Goal: Task Accomplishment & Management: Use online tool/utility

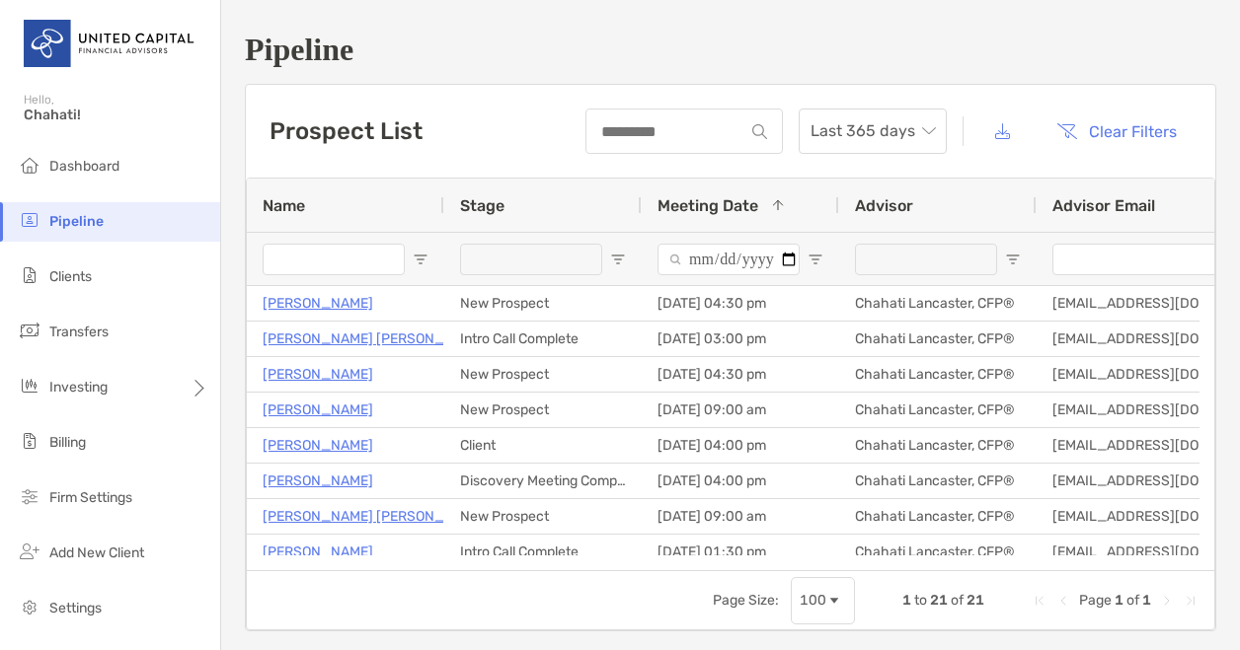
scroll to position [476, 0]
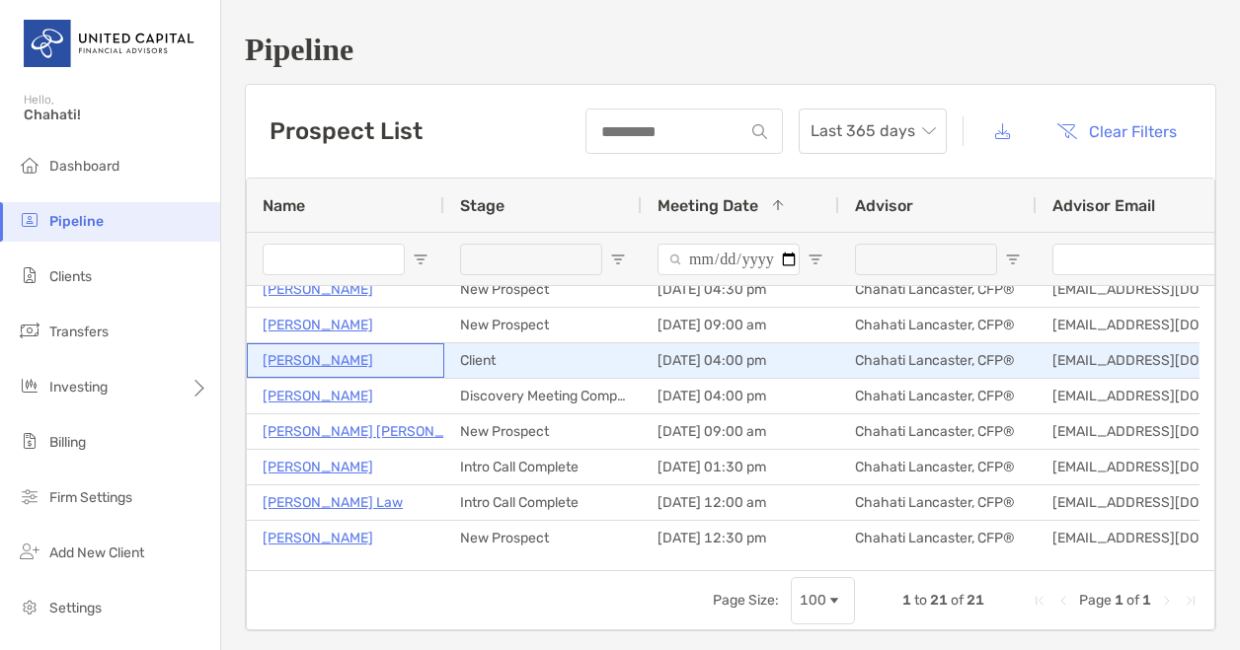
click at [318, 363] on p "[PERSON_NAME]" at bounding box center [318, 360] width 111 height 25
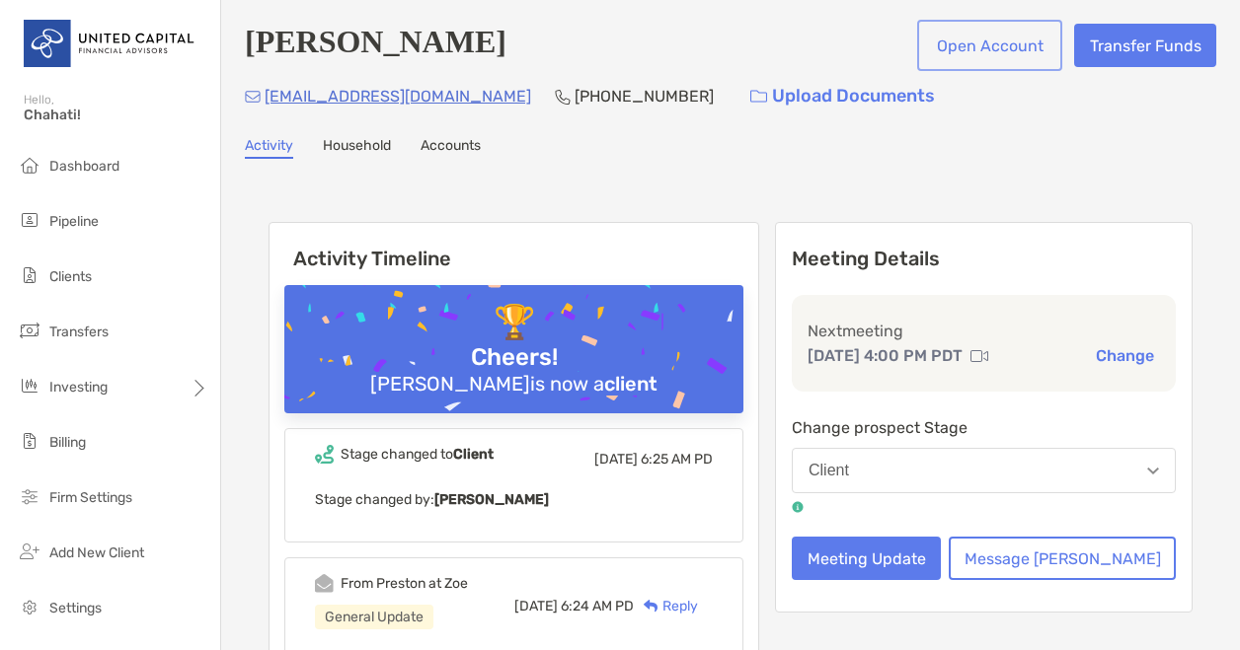
click at [971, 52] on button "Open Account" at bounding box center [989, 45] width 137 height 43
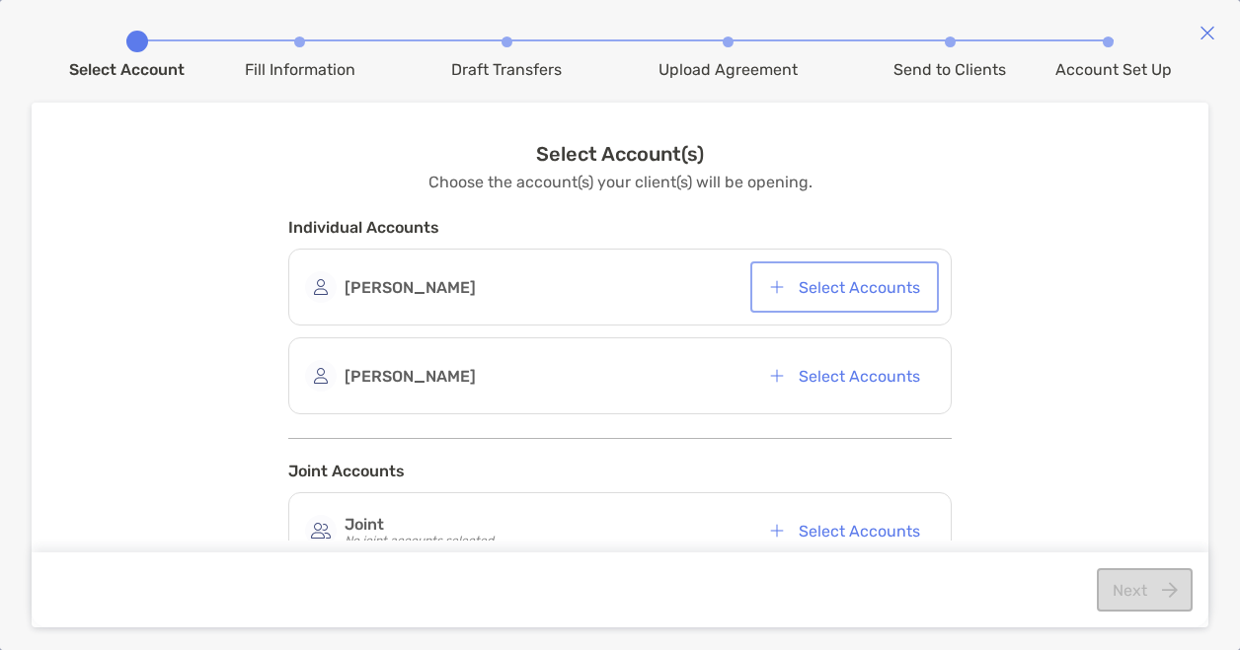
click at [861, 280] on button "Select Accounts" at bounding box center [844, 286] width 181 height 43
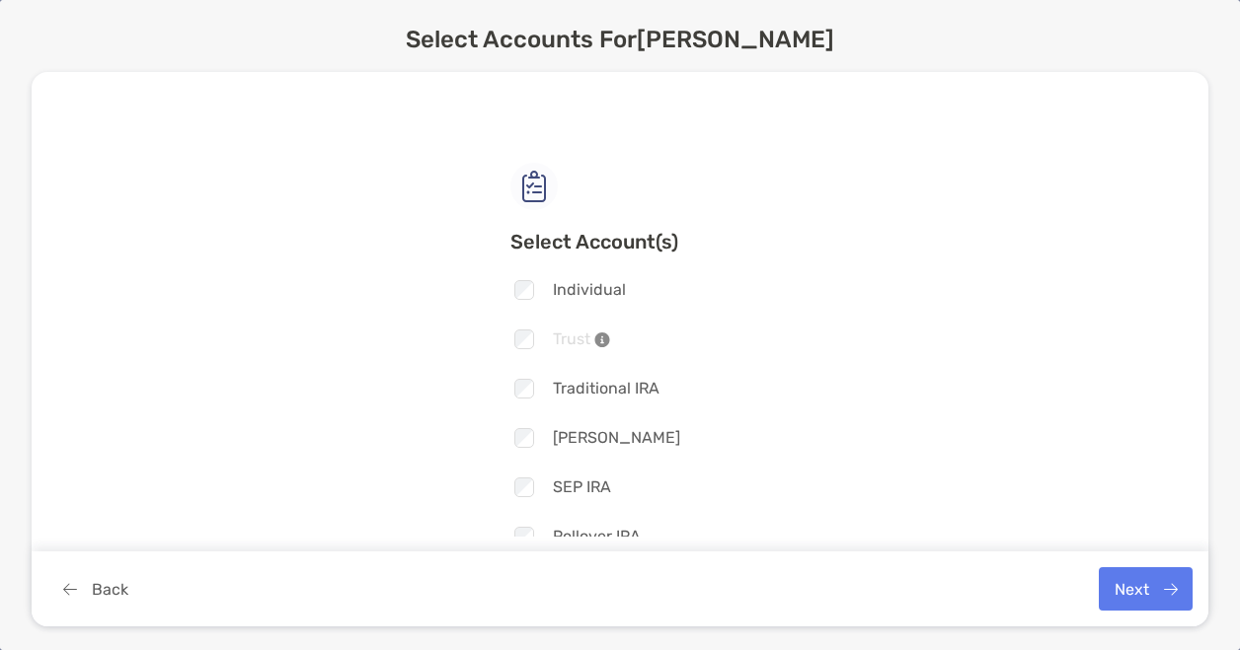
scroll to position [152, 0]
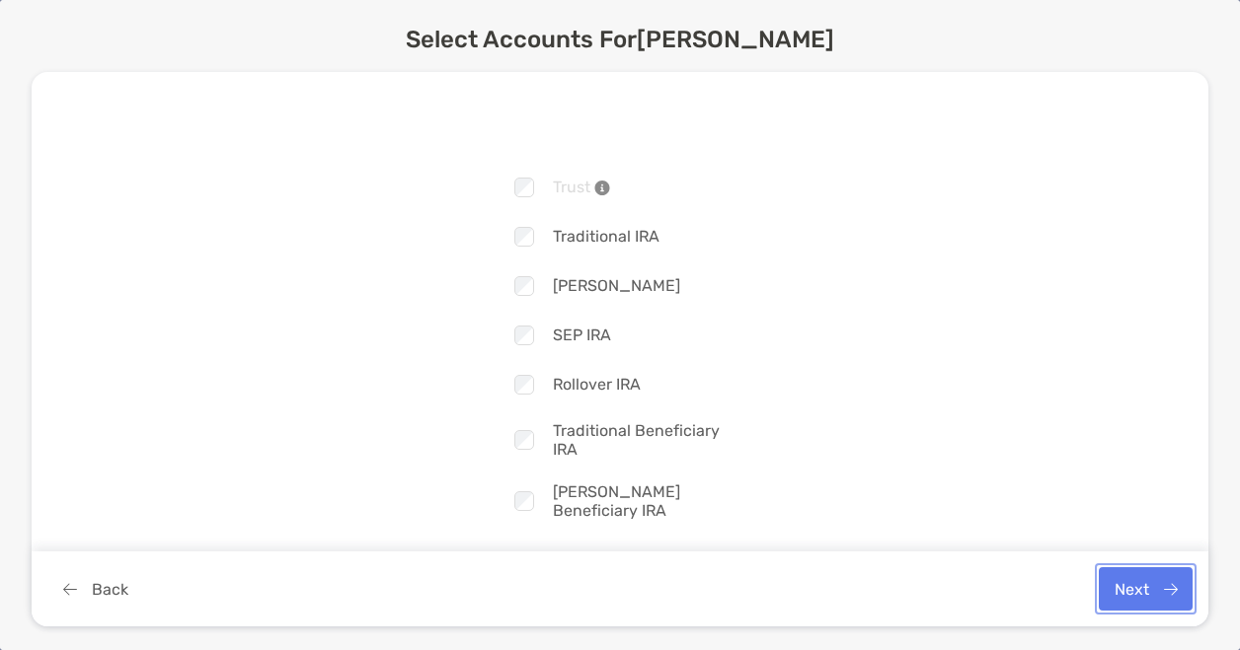
click at [1103, 593] on button "Next" at bounding box center [1145, 589] width 94 height 43
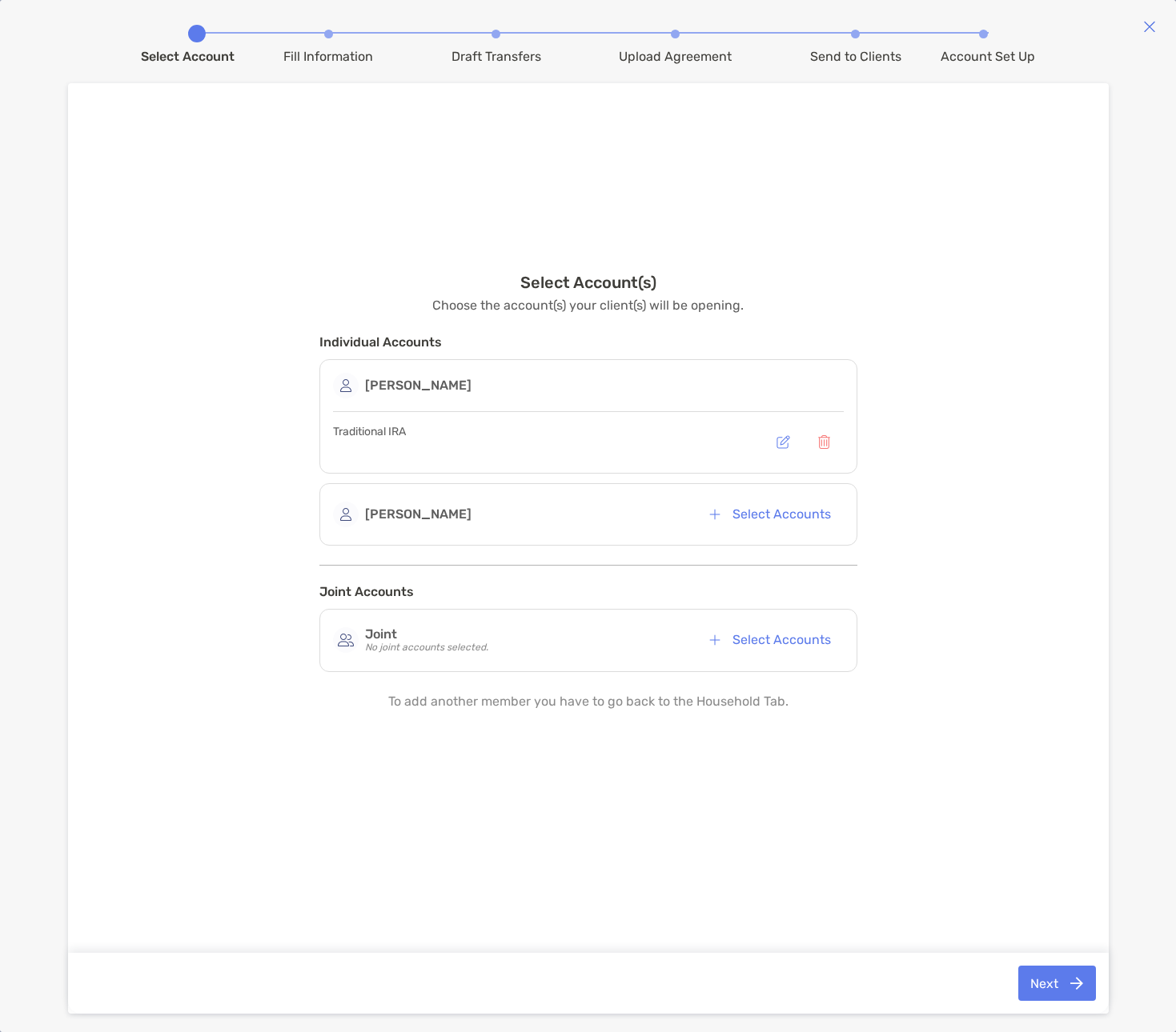
scroll to position [0, 0]
